Goal: Information Seeking & Learning: Learn about a topic

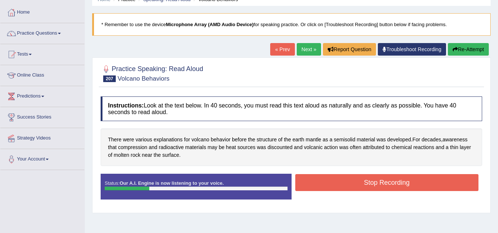
click at [453, 49] on icon "button" at bounding box center [454, 49] width 5 height 5
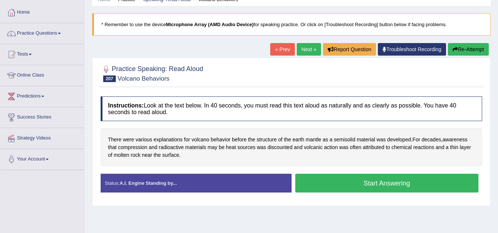
click at [398, 182] on button "Start Answering" at bounding box center [386, 183] width 183 height 19
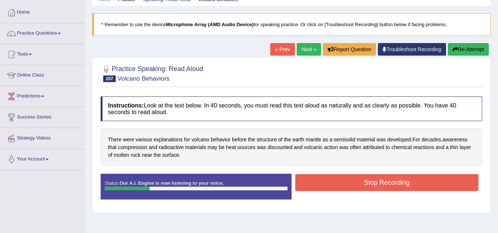
click at [451, 46] on button "Re-Attempt" at bounding box center [467, 49] width 41 height 13
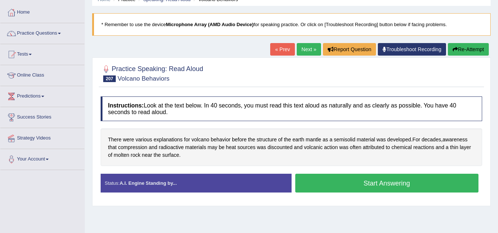
click at [418, 180] on button "Start Answering" at bounding box center [386, 183] width 183 height 19
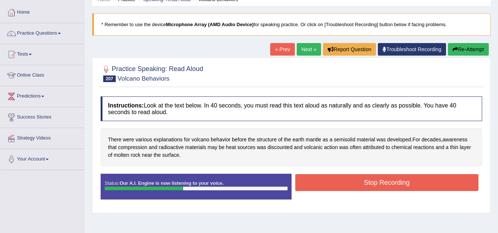
click at [470, 50] on button "Re-Attempt" at bounding box center [467, 49] width 41 height 13
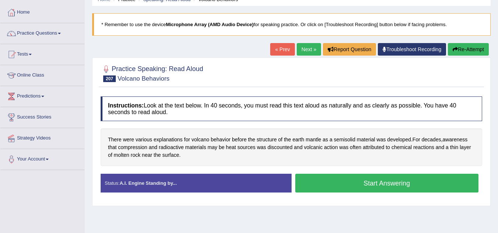
click at [392, 180] on button "Start Answering" at bounding box center [386, 183] width 183 height 19
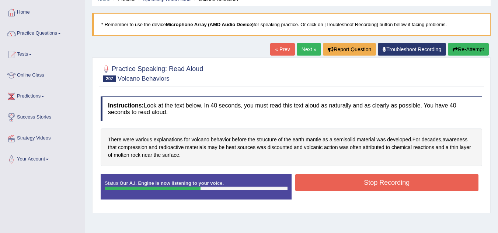
click at [392, 180] on button "Stop Recording" at bounding box center [386, 182] width 183 height 17
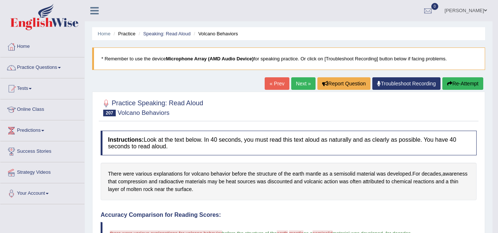
click at [460, 82] on button "Re-Attempt" at bounding box center [462, 83] width 41 height 13
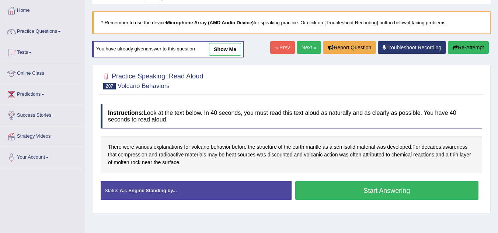
click at [394, 187] on button "Start Answering" at bounding box center [386, 190] width 183 height 19
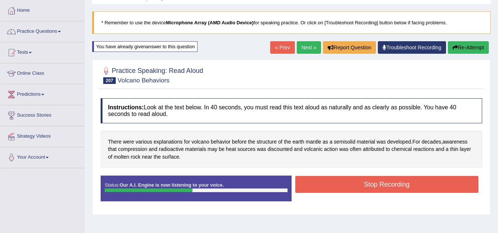
click at [394, 187] on button "Stop Recording" at bounding box center [386, 184] width 183 height 17
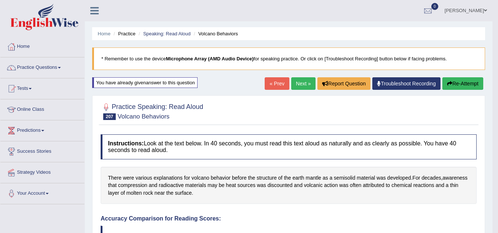
click at [451, 85] on button "Re-Attempt" at bounding box center [462, 83] width 41 height 13
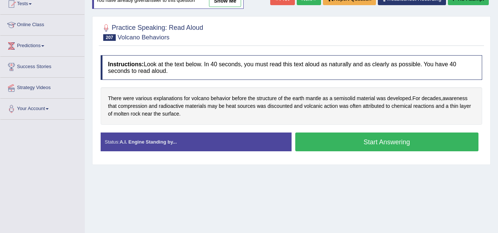
click at [399, 147] on button "Start Answering" at bounding box center [386, 142] width 183 height 19
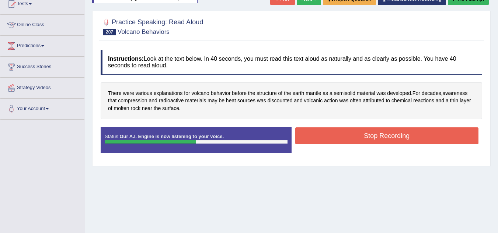
click at [396, 138] on button "Stop Recording" at bounding box center [386, 135] width 183 height 17
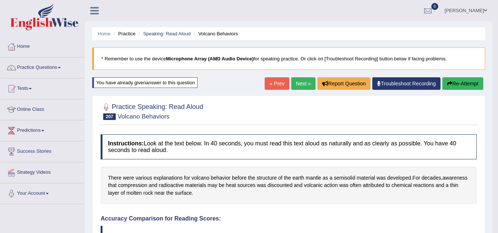
click at [299, 87] on link "Next »" at bounding box center [303, 83] width 24 height 13
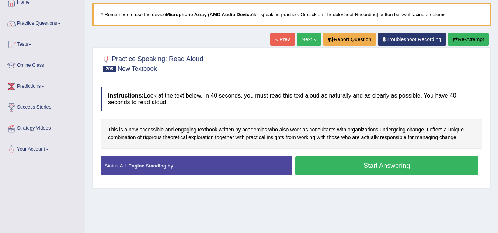
click at [310, 168] on button "Start Answering" at bounding box center [386, 166] width 183 height 19
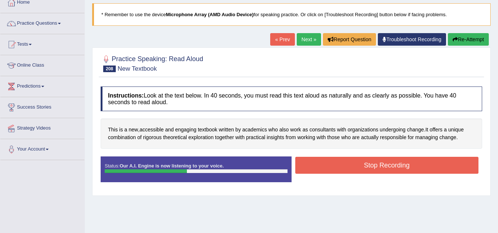
click at [310, 168] on button "Stop Recording" at bounding box center [386, 165] width 183 height 17
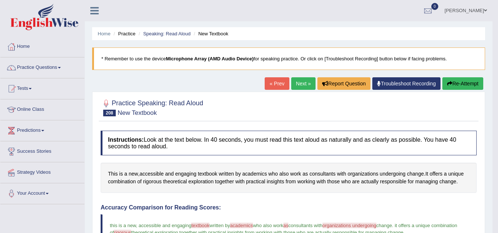
click at [456, 83] on button "Re-Attempt" at bounding box center [462, 83] width 41 height 13
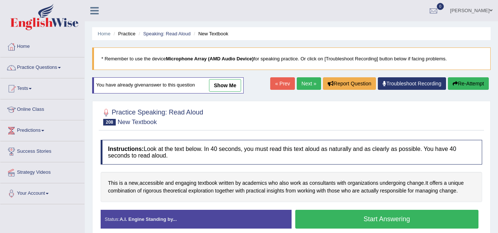
click at [387, 217] on button "Start Answering" at bounding box center [386, 219] width 183 height 19
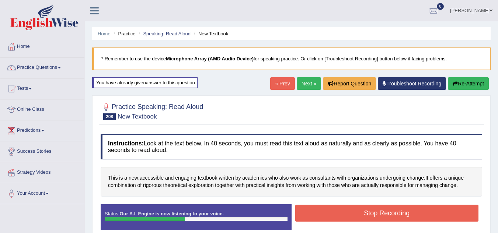
click at [387, 217] on button "Stop Recording" at bounding box center [386, 213] width 183 height 17
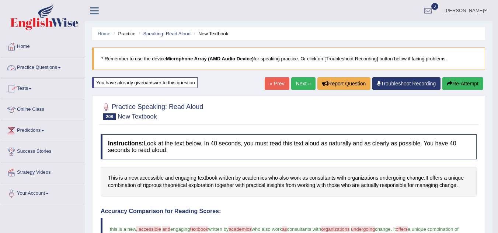
click at [32, 69] on link "Practice Questions" at bounding box center [42, 66] width 84 height 18
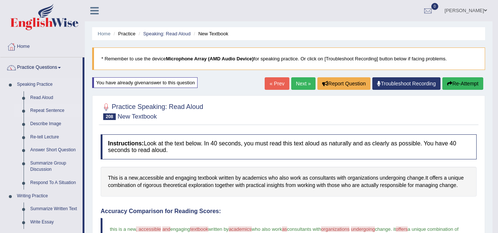
click at [49, 107] on link "Repeat Sentence" at bounding box center [55, 110] width 56 height 13
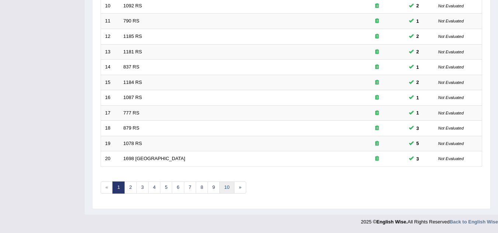
click at [224, 187] on link "10" at bounding box center [226, 188] width 15 height 12
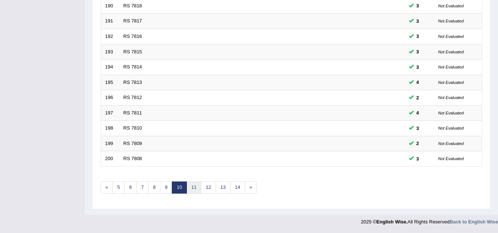
click at [192, 186] on link "11" at bounding box center [193, 188] width 15 height 12
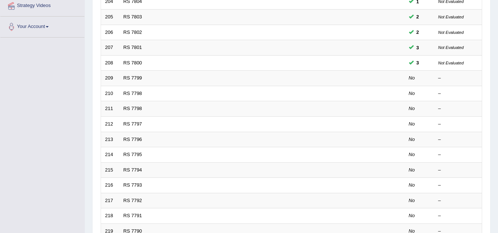
scroll to position [166, 0]
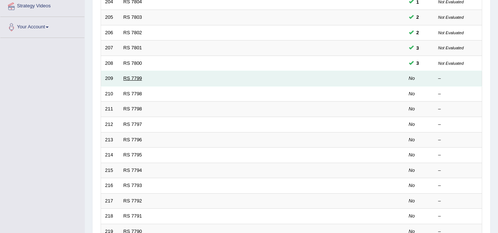
click at [127, 77] on link "RS 7799" at bounding box center [132, 78] width 19 height 6
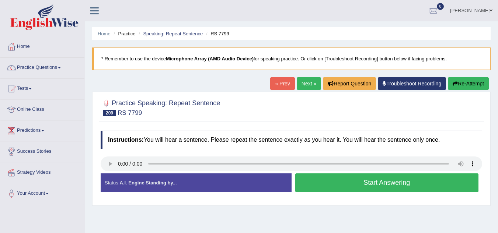
click at [304, 187] on button "Start Answering" at bounding box center [386, 182] width 183 height 19
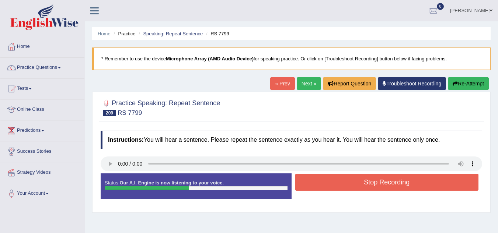
click at [304, 187] on button "Stop Recording" at bounding box center [386, 182] width 183 height 17
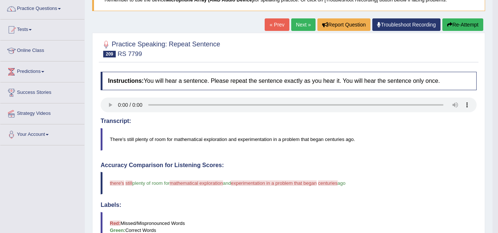
scroll to position [25, 0]
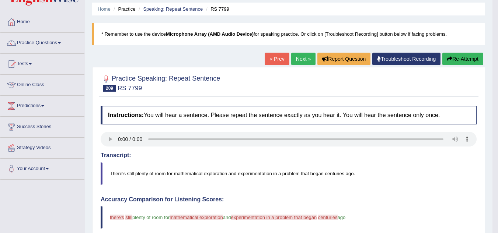
click at [452, 60] on button "Re-Attempt" at bounding box center [462, 59] width 41 height 13
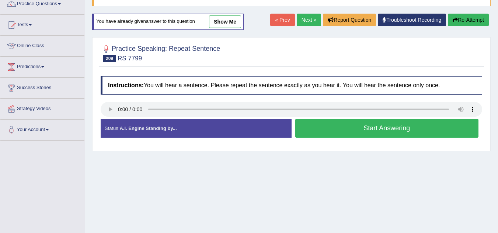
click at [329, 123] on button "Start Answering" at bounding box center [386, 128] width 183 height 19
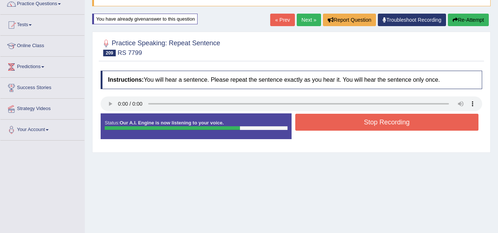
click at [329, 123] on button "Stop Recording" at bounding box center [386, 122] width 183 height 17
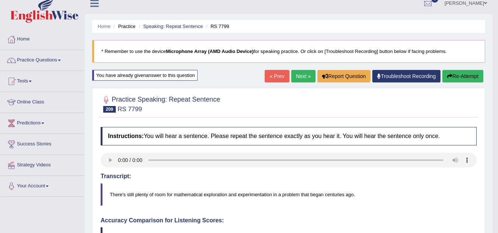
scroll to position [7, 0]
click at [294, 77] on link "Next »" at bounding box center [303, 76] width 24 height 13
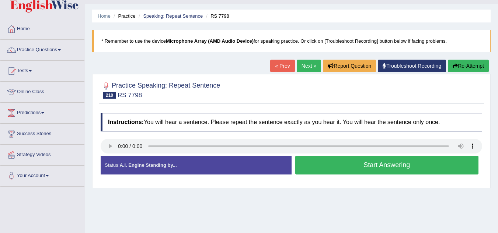
scroll to position [18, 0]
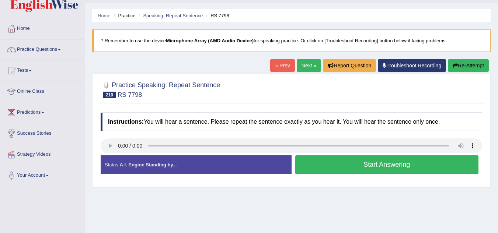
click at [314, 166] on button "Start Answering" at bounding box center [386, 164] width 183 height 19
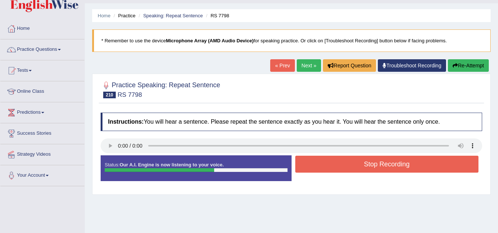
click at [459, 63] on button "Re-Attempt" at bounding box center [467, 65] width 41 height 13
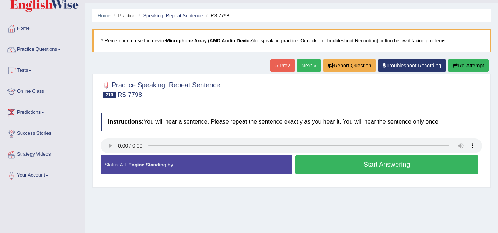
click at [336, 161] on button "Start Answering" at bounding box center [386, 164] width 183 height 19
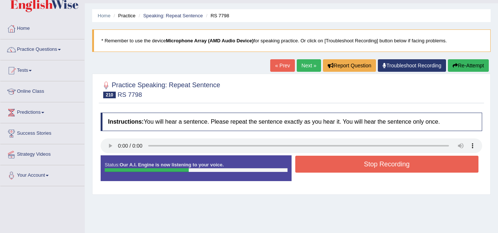
click at [336, 161] on button "Stop Recording" at bounding box center [386, 164] width 183 height 17
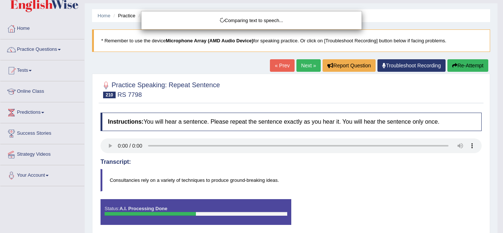
click at [336, 161] on div "Comparing text to speech..." at bounding box center [251, 116] width 503 height 233
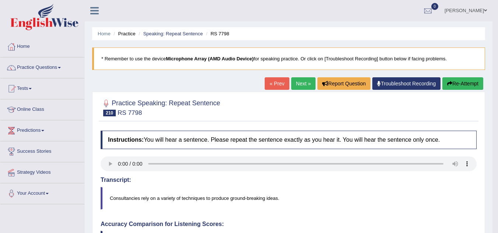
click at [459, 81] on button "Re-Attempt" at bounding box center [462, 83] width 41 height 13
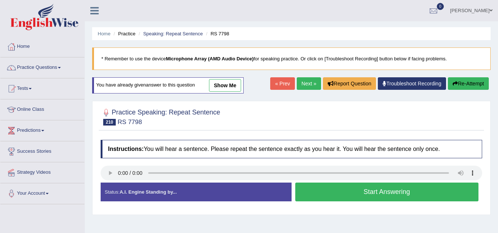
click at [312, 188] on button "Start Answering" at bounding box center [386, 192] width 183 height 19
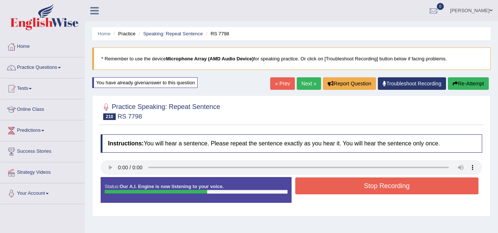
click at [312, 188] on button "Stop Recording" at bounding box center [386, 186] width 183 height 17
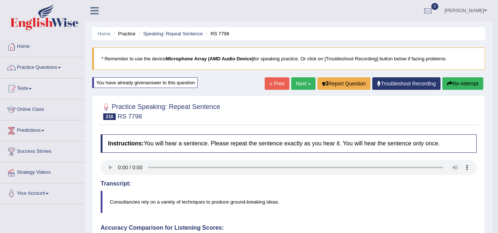
click at [457, 79] on button "Re-Attempt" at bounding box center [462, 83] width 41 height 13
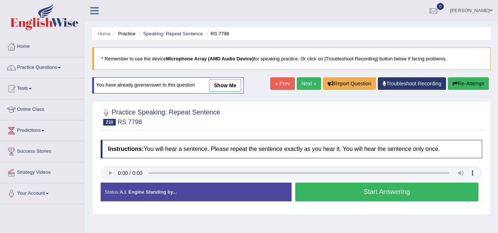
click at [378, 189] on button "Start Answering" at bounding box center [386, 192] width 183 height 19
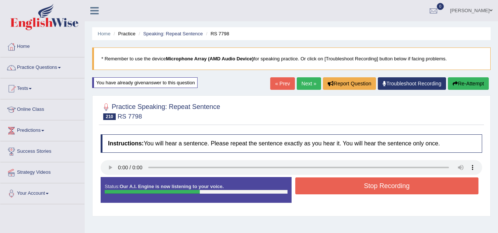
click at [378, 189] on button "Stop Recording" at bounding box center [386, 186] width 183 height 17
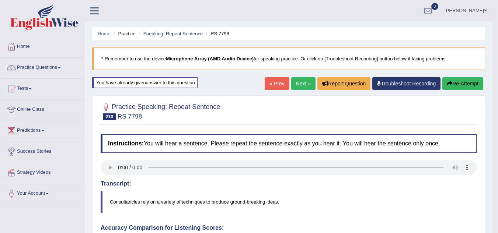
click at [458, 81] on button "Re-Attempt" at bounding box center [462, 83] width 41 height 13
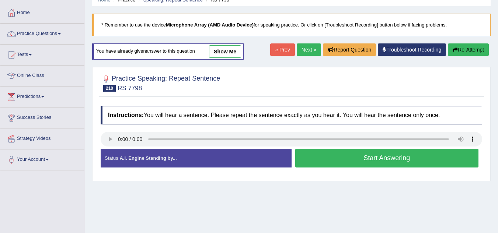
scroll to position [36, 0]
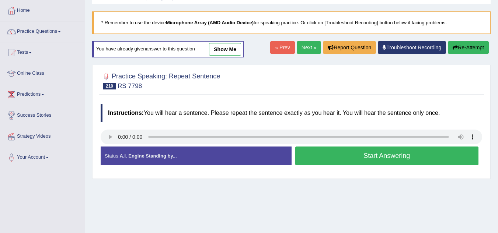
click at [401, 152] on button "Start Answering" at bounding box center [386, 156] width 183 height 19
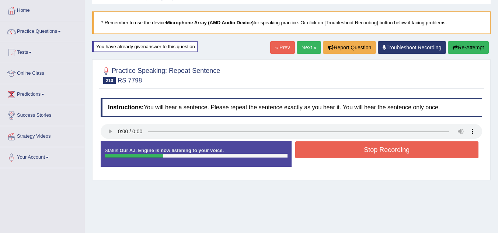
click at [462, 45] on button "Re-Attempt" at bounding box center [467, 47] width 41 height 13
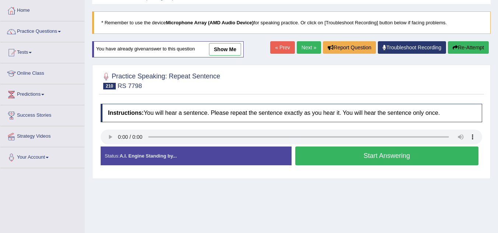
click at [404, 157] on button "Start Answering" at bounding box center [386, 156] width 183 height 19
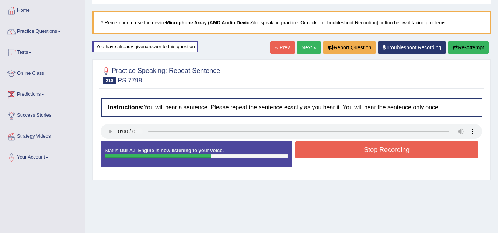
click at [404, 157] on button "Stop Recording" at bounding box center [386, 149] width 183 height 17
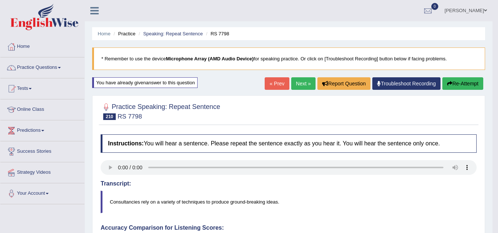
click at [298, 84] on link "Next »" at bounding box center [303, 83] width 24 height 13
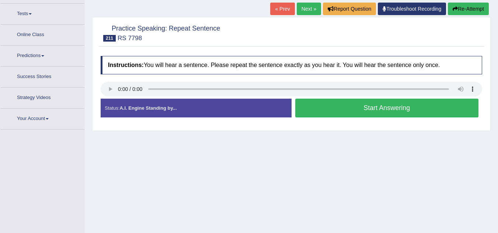
scroll to position [84, 0]
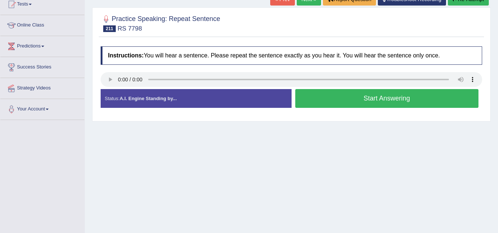
click at [313, 104] on button "Start Answering" at bounding box center [386, 98] width 183 height 19
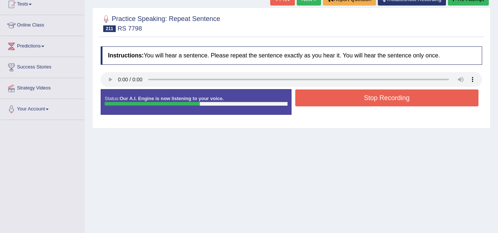
click at [313, 104] on button "Stop Recording" at bounding box center [386, 97] width 183 height 17
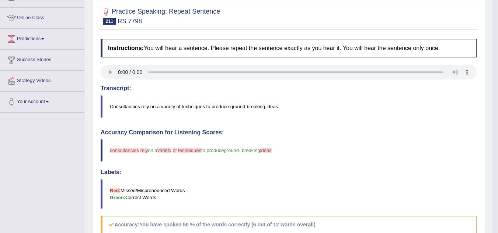
scroll to position [0, 0]
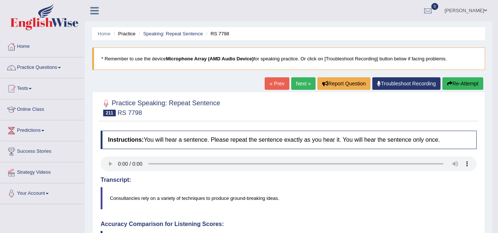
click at [302, 83] on link "Next »" at bounding box center [303, 83] width 24 height 13
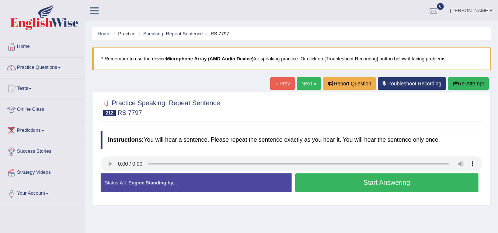
click at [312, 193] on div "Start Answering" at bounding box center [386, 183] width 191 height 21
click at [319, 186] on button "Start Answering" at bounding box center [386, 182] width 183 height 19
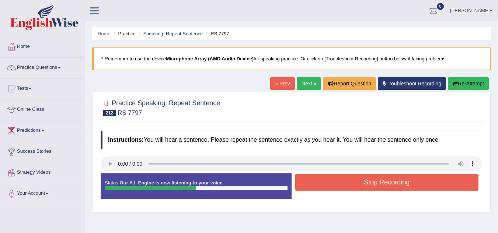
click at [319, 187] on button "Stop Recording" at bounding box center [386, 182] width 183 height 17
